Goal: Information Seeking & Learning: Learn about a topic

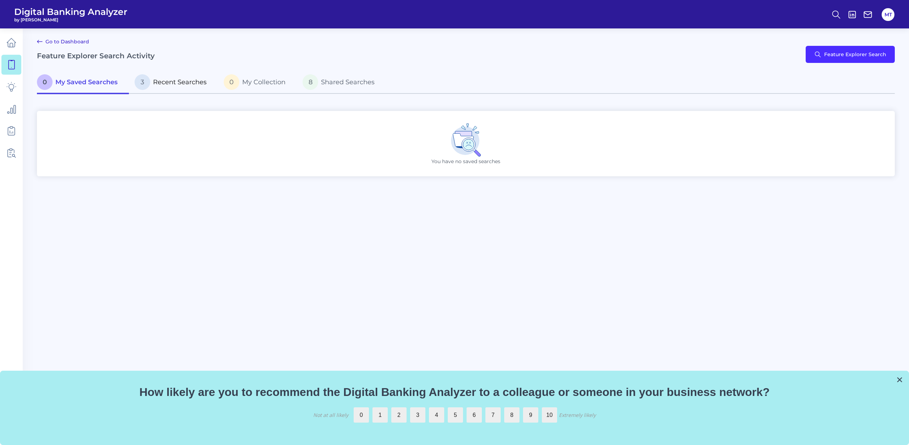
click at [195, 86] on p "3 Recent Searches" at bounding box center [171, 82] width 72 height 16
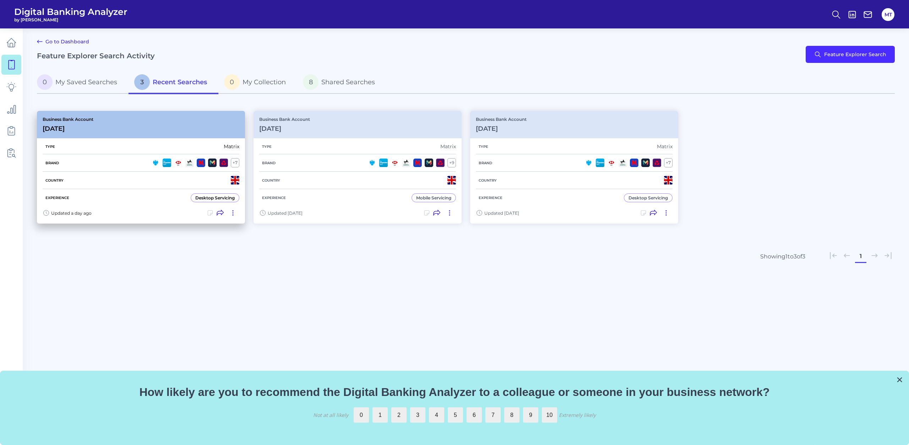
click at [180, 123] on div "Business Bank Account [DATE][FINANCIAL_ID]" at bounding box center [141, 124] width 208 height 27
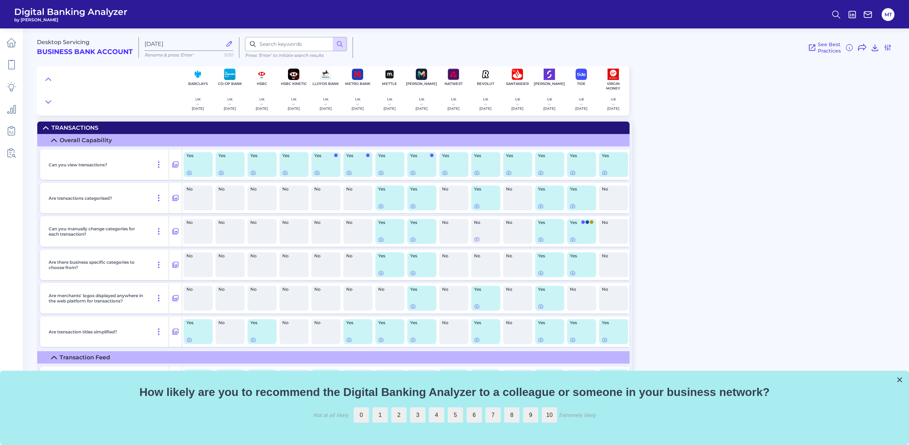
click at [487, 159] on div "Yes" at bounding box center [485, 164] width 29 height 25
click at [477, 174] on icon at bounding box center [477, 173] width 6 height 6
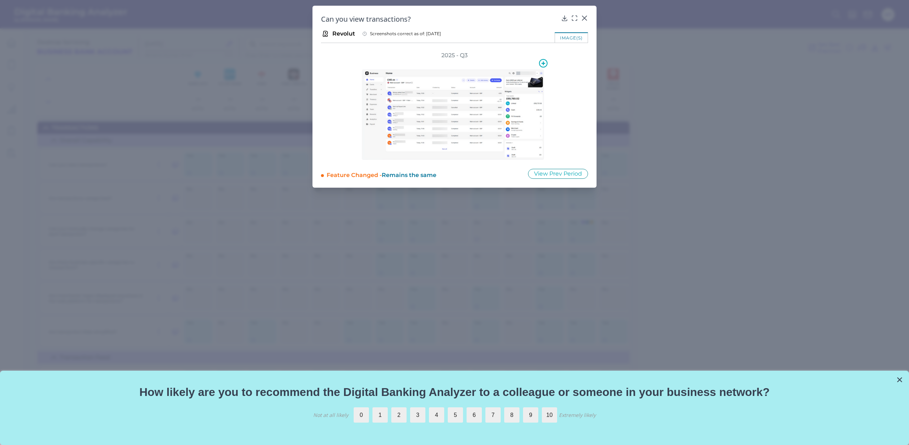
click at [438, 102] on img at bounding box center [453, 114] width 182 height 91
click at [544, 64] on icon at bounding box center [543, 63] width 9 height 9
click at [568, 100] on div "2025 - Q3" at bounding box center [454, 106] width 244 height 108
click at [480, 109] on img at bounding box center [453, 114] width 182 height 91
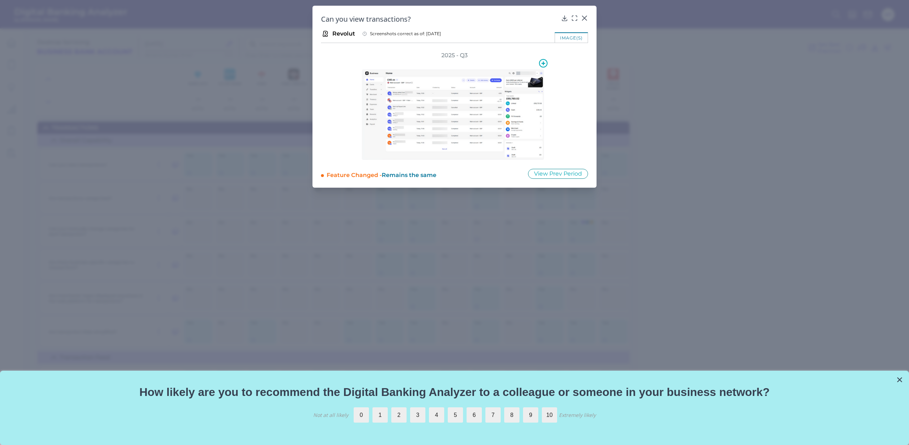
click at [480, 109] on img at bounding box center [453, 114] width 182 height 91
click at [453, 96] on img at bounding box center [453, 114] width 182 height 91
click at [573, 18] on icon at bounding box center [574, 18] width 7 height 7
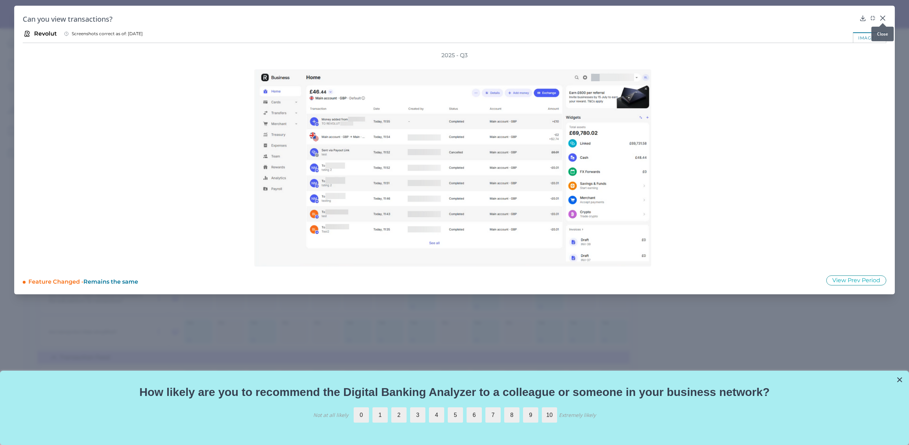
click at [885, 16] on icon at bounding box center [883, 18] width 4 height 4
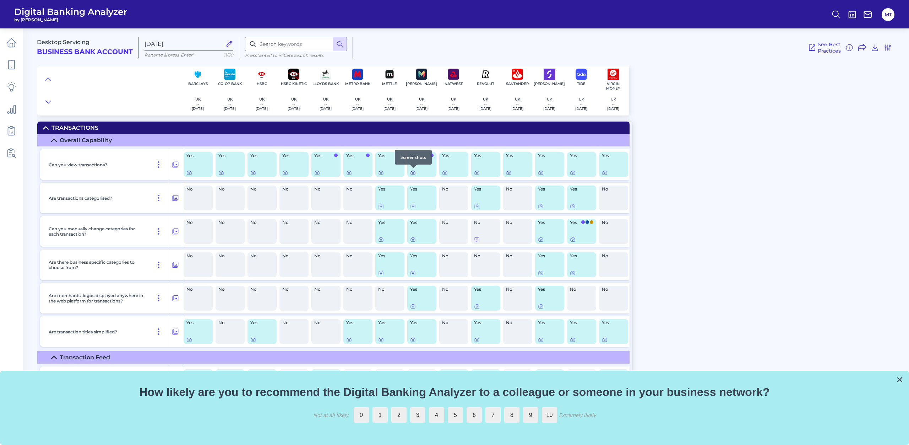
click at [415, 173] on icon at bounding box center [413, 173] width 6 height 6
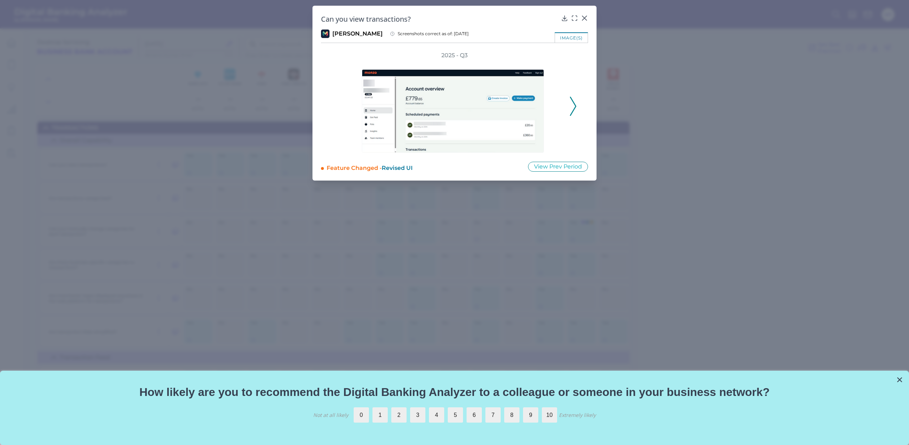
click at [576, 102] on icon at bounding box center [573, 106] width 6 height 19
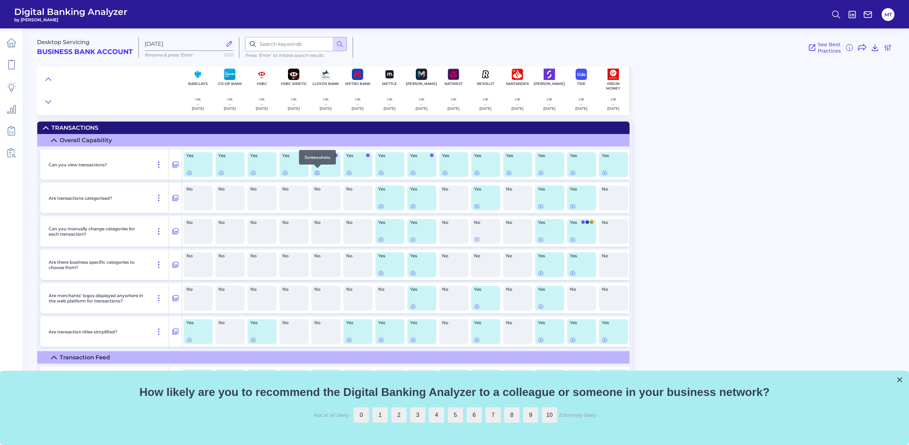
click at [315, 171] on div at bounding box center [317, 167] width 7 height 7
click at [315, 172] on icon at bounding box center [317, 173] width 6 height 6
click at [284, 171] on div at bounding box center [285, 167] width 7 height 7
click at [285, 173] on icon at bounding box center [285, 173] width 6 height 6
click at [254, 172] on icon at bounding box center [253, 173] width 6 height 6
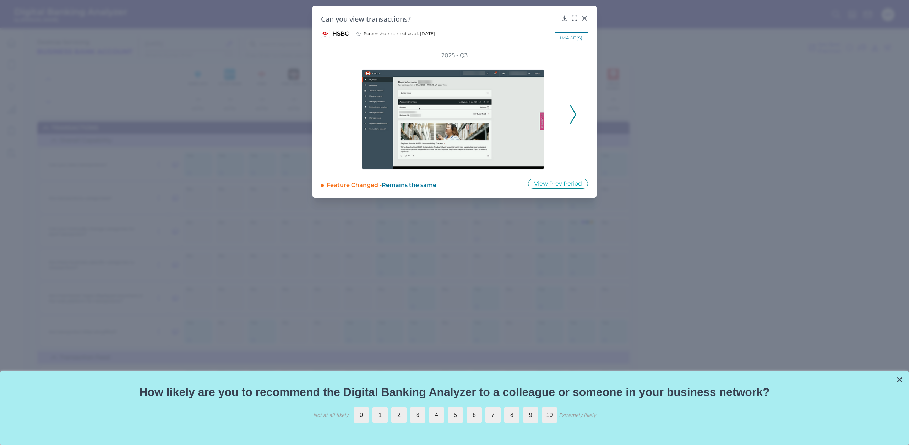
click at [573, 112] on icon at bounding box center [573, 114] width 6 height 19
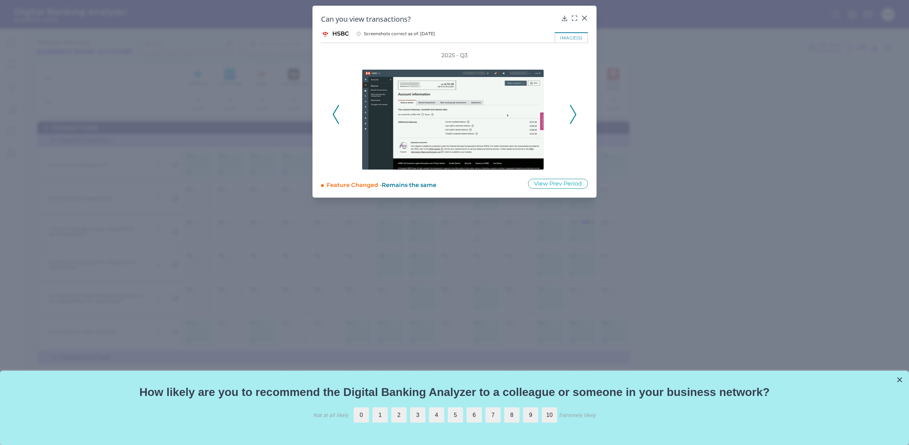
click at [574, 112] on polyline at bounding box center [572, 114] width 5 height 18
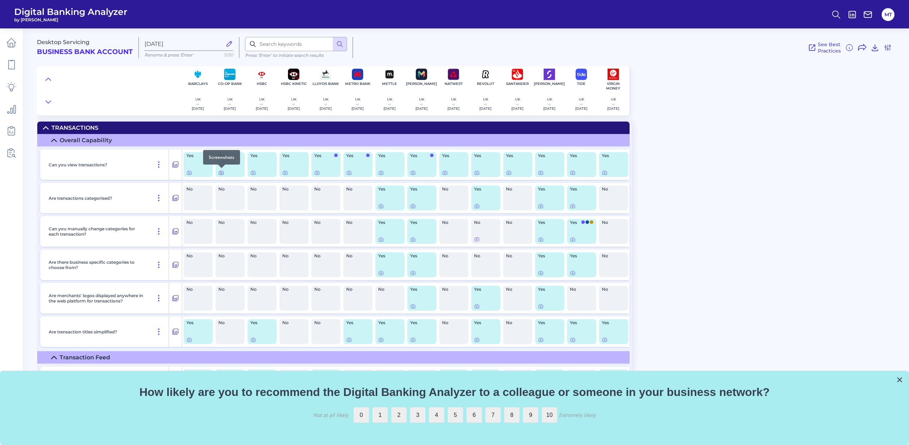
click at [223, 172] on icon at bounding box center [221, 173] width 6 height 6
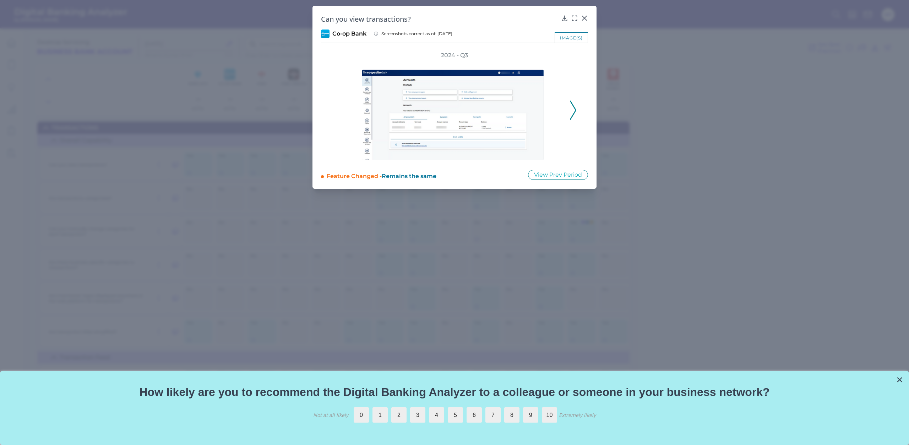
click at [576, 37] on div "image(s)" at bounding box center [571, 37] width 33 height 10
click at [572, 19] on icon at bounding box center [574, 18] width 7 height 7
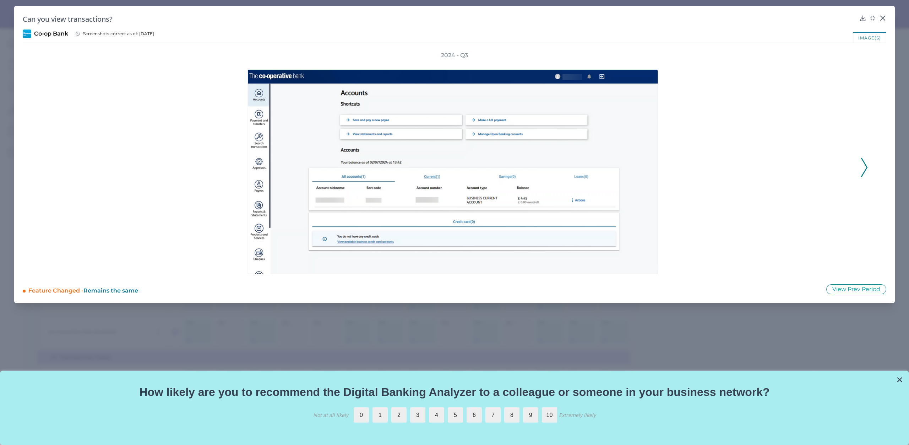
click at [851, 169] on div at bounding box center [454, 167] width 803 height 216
click at [861, 171] on icon at bounding box center [864, 167] width 6 height 19
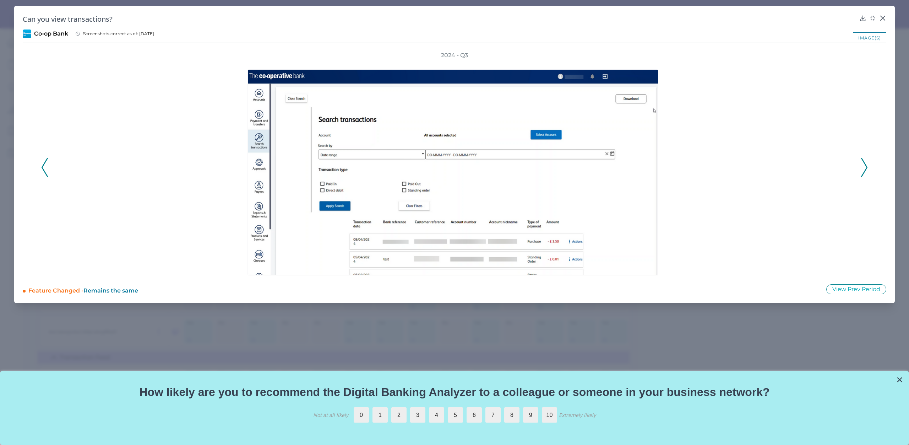
click at [861, 171] on icon at bounding box center [864, 167] width 6 height 19
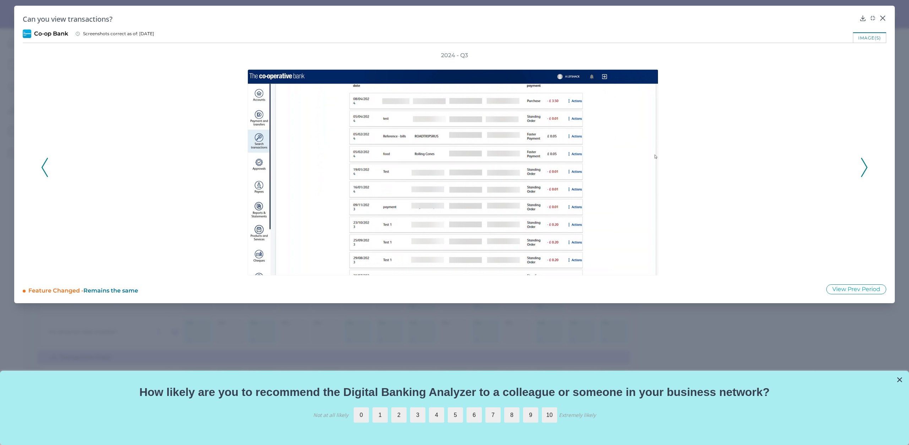
click at [883, 23] on div "Can you view transactions?" at bounding box center [455, 19] width 864 height 10
click at [880, 17] on icon at bounding box center [882, 18] width 7 height 7
